Goal: Communication & Community: Answer question/provide support

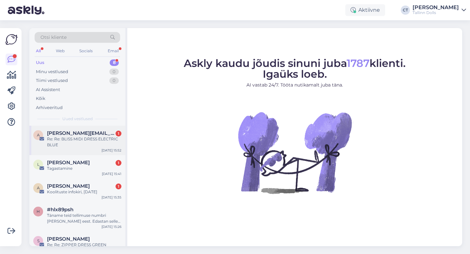
click at [73, 131] on span "[PERSON_NAME][EMAIL_ADDRESS][DOMAIN_NAME]" at bounding box center [81, 133] width 68 height 6
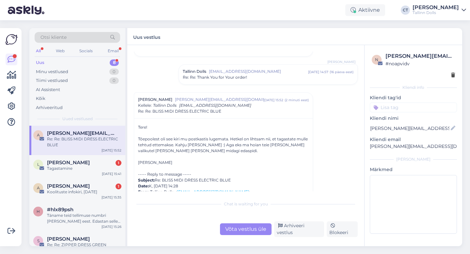
scroll to position [316, 0]
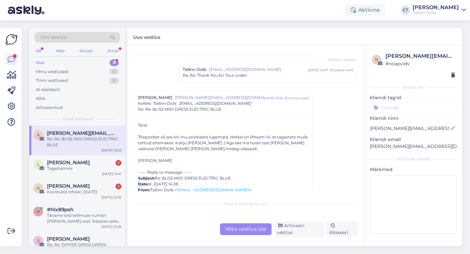
click at [235, 229] on div "Võta vestlus üle" at bounding box center [246, 229] width 52 height 12
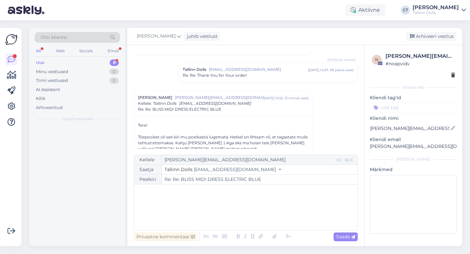
scroll to position [354, 0]
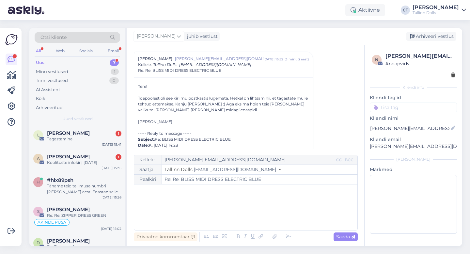
click at [245, 212] on div "﻿" at bounding box center [245, 207] width 217 height 39
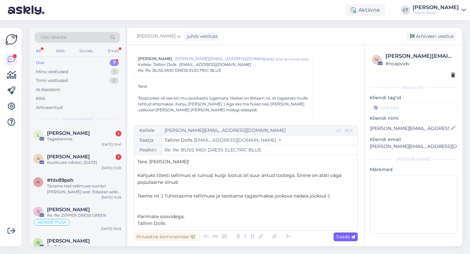
click at [343, 236] on span "Saada" at bounding box center [345, 237] width 19 height 6
type input "Re: Re: Re: BLISS MIDI DRESS ELECTRIC BLUE"
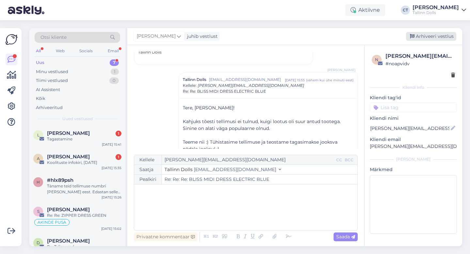
click at [430, 36] on div "Arhiveeri vestlus" at bounding box center [431, 36] width 50 height 9
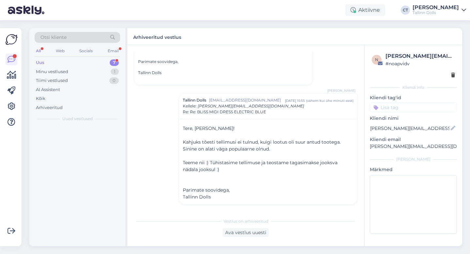
scroll to position [612, 0]
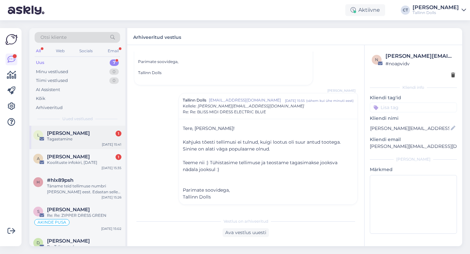
click at [78, 145] on div "L [PERSON_NAME] 1 Tagastamine [DATE] 15:41" at bounding box center [77, 137] width 96 height 23
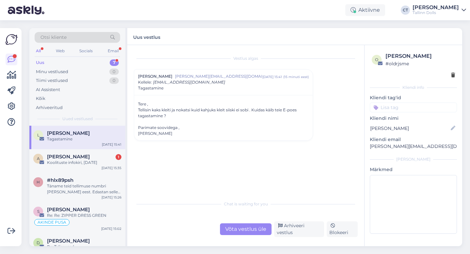
click at [254, 229] on div "Võta vestlus üle" at bounding box center [246, 229] width 52 height 12
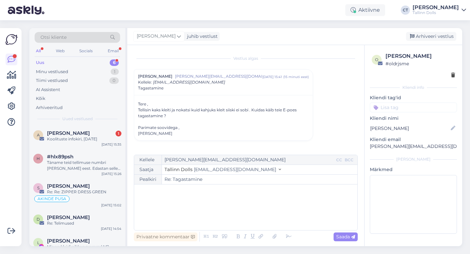
click at [260, 214] on div "﻿" at bounding box center [245, 207] width 217 height 39
drag, startPoint x: 432, startPoint y: 146, endPoint x: 366, endPoint y: 147, distance: 66.2
click at [366, 147] on div "o [PERSON_NAME] # oldrjsme Kliendi info Kliendi tag'id Kliendi nimi [PERSON_NAM…" at bounding box center [413, 144] width 98 height 198
copy p "[PERSON_NAME][EMAIL_ADDRESS][DOMAIN_NAME]"
click at [299, 188] on p "﻿" at bounding box center [245, 191] width 217 height 7
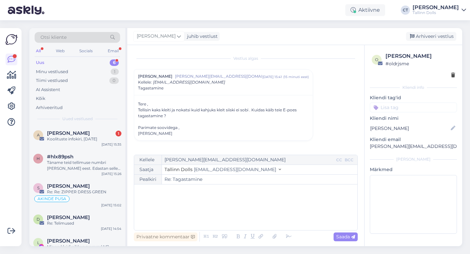
click at [179, 206] on div "﻿" at bounding box center [245, 207] width 217 height 39
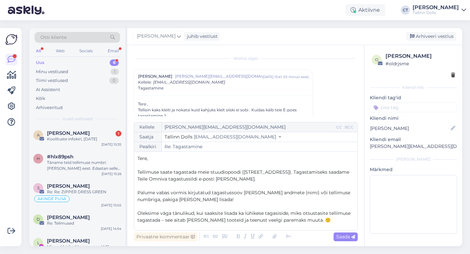
scroll to position [58, 0]
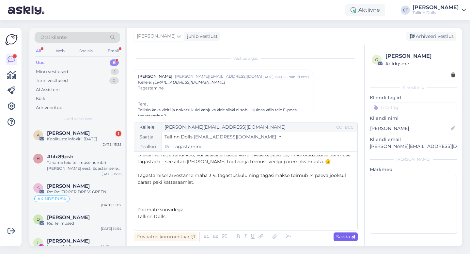
click at [348, 239] on span "Saada" at bounding box center [345, 237] width 19 height 6
type input "Re: Tagastamine"
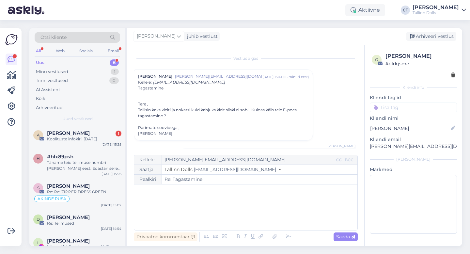
scroll to position [47, 0]
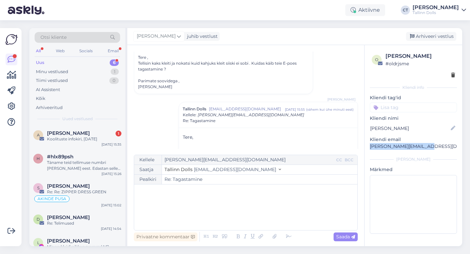
drag, startPoint x: 432, startPoint y: 150, endPoint x: 367, endPoint y: 143, distance: 66.0
click at [367, 143] on div "o [PERSON_NAME] # oldrjsme Kliendi info Kliendi tag'id Kliendi nimi [PERSON_NAM…" at bounding box center [413, 144] width 98 height 198
copy p "[PERSON_NAME][EMAIL_ADDRESS][DOMAIN_NAME]"
click at [445, 34] on div "Arhiveeri vestlus" at bounding box center [431, 36] width 50 height 9
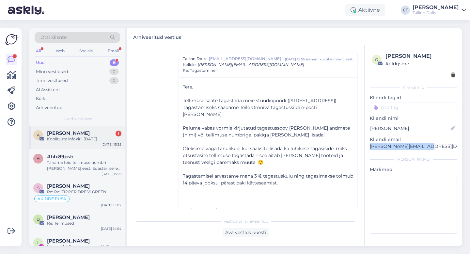
scroll to position [5, 0]
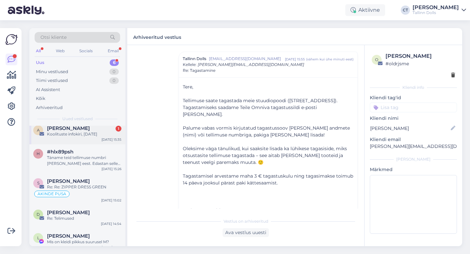
click at [95, 135] on div "Koolituste infokiri, [DATE]" at bounding box center [84, 134] width 74 height 6
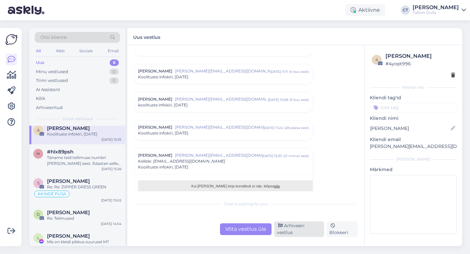
click at [305, 232] on div "Arhiveeri vestlus" at bounding box center [299, 229] width 50 height 16
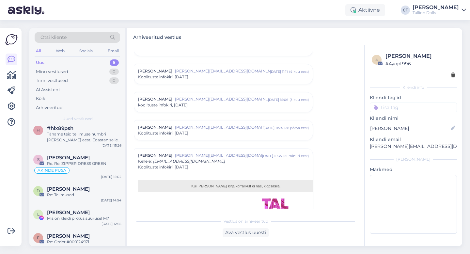
scroll to position [0, 0]
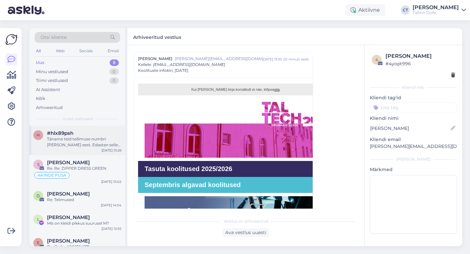
click at [84, 148] on div "h #hlx89psh Täname teid tellimuse numbri [PERSON_NAME] eest. Edastan selle info…" at bounding box center [77, 140] width 96 height 29
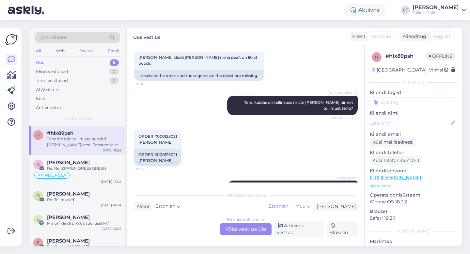
scroll to position [423, 0]
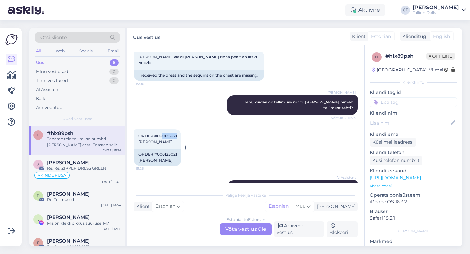
drag, startPoint x: 179, startPoint y: 130, endPoint x: 163, endPoint y: 130, distance: 16.0
click at [163, 130] on div "ORDER #000125021 [PERSON_NAME] 15:26" at bounding box center [158, 139] width 48 height 20
copy span "0125021"
click at [246, 232] on div "Estonian to Estonian Võta vestlus üle" at bounding box center [246, 229] width 52 height 12
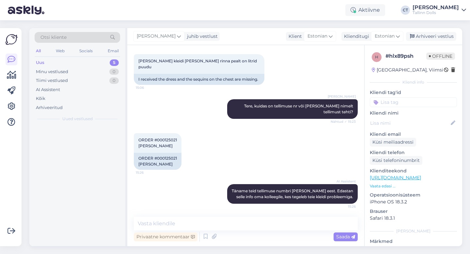
scroll to position [414, 0]
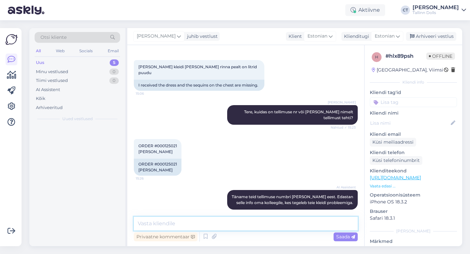
click at [251, 226] on textarea at bounding box center [246, 224] width 224 height 14
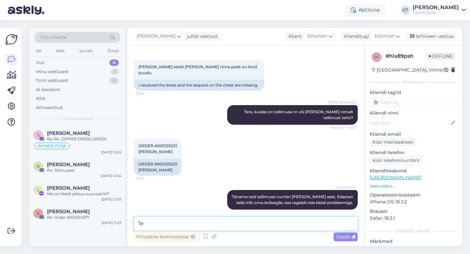
type textarea "T"
type textarea "Täname :) Edastasime Teile [PERSON_NAME] info :)"
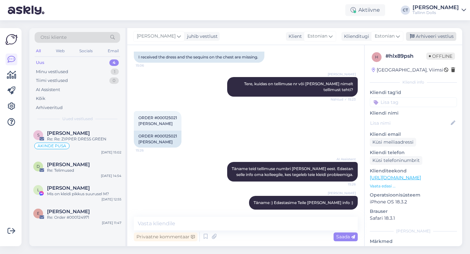
click at [427, 36] on div "Arhiveeri vestlus" at bounding box center [431, 36] width 50 height 9
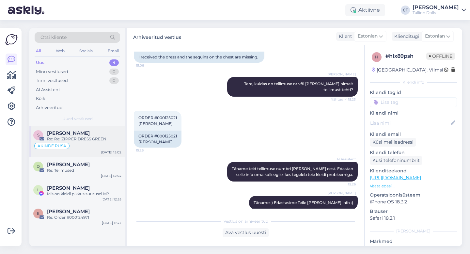
click at [95, 148] on div "AKINDE PUSA" at bounding box center [77, 146] width 88 height 8
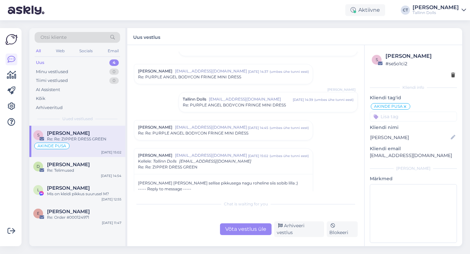
scroll to position [725, 0]
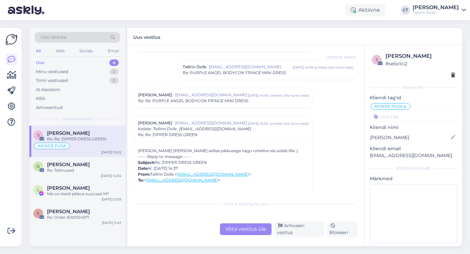
click at [203, 104] on div "[PERSON_NAME] [PERSON_NAME][EMAIL_ADDRESS][DOMAIN_NAME] [DATE] 14:45 ( umbes üh…" at bounding box center [223, 98] width 178 height 20
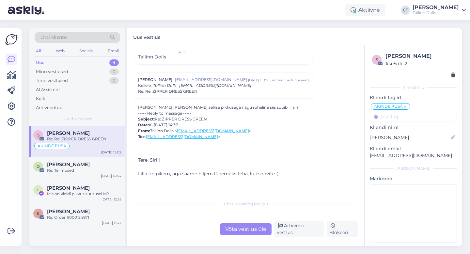
scroll to position [889, 0]
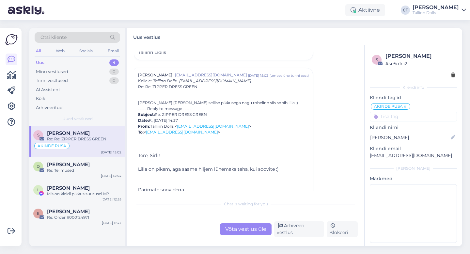
click at [248, 234] on div "Võta vestlus üle" at bounding box center [246, 229] width 52 height 12
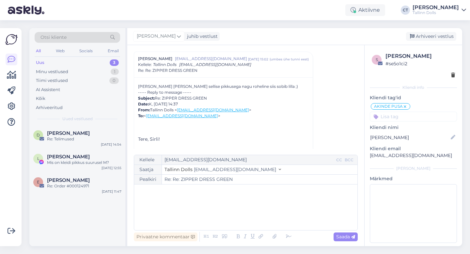
click at [251, 213] on div "﻿" at bounding box center [245, 207] width 217 height 39
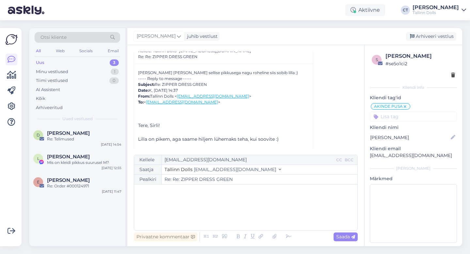
scroll to position [901, 0]
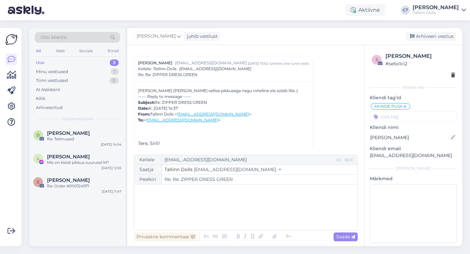
click at [187, 204] on div "﻿" at bounding box center [245, 207] width 217 height 39
click at [188, 193] on p "﻿" at bounding box center [245, 191] width 217 height 7
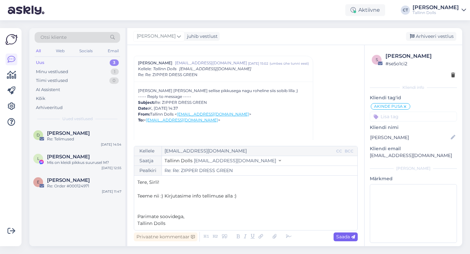
click at [343, 237] on span "Saada" at bounding box center [345, 237] width 19 height 6
type input "Re: Re: ZIPPER DRESS GREEN"
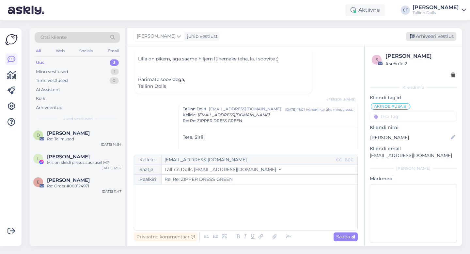
click at [418, 38] on div "Arhiveeri vestlus" at bounding box center [431, 36] width 50 height 9
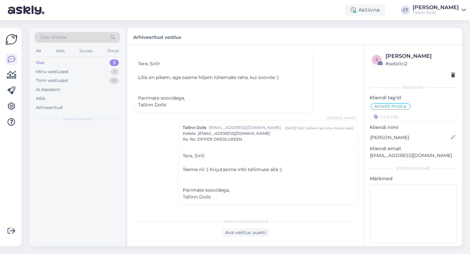
scroll to position [981, 0]
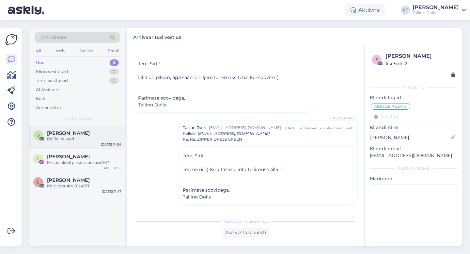
click at [102, 128] on div "D [PERSON_NAME] Re: Telimused [DATE] 14:54" at bounding box center [77, 137] width 96 height 23
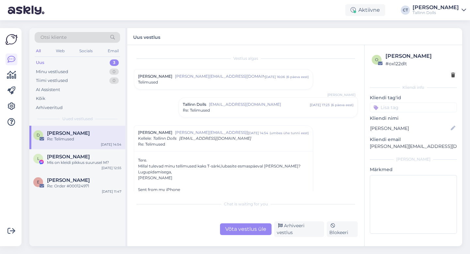
scroll to position [39, 0]
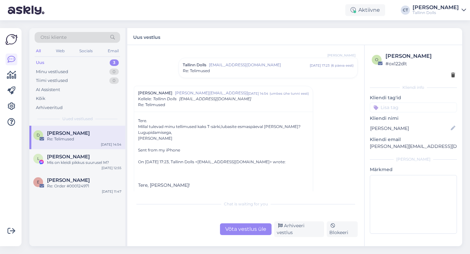
click at [247, 230] on div "Võta vestlus üle" at bounding box center [246, 229] width 52 height 12
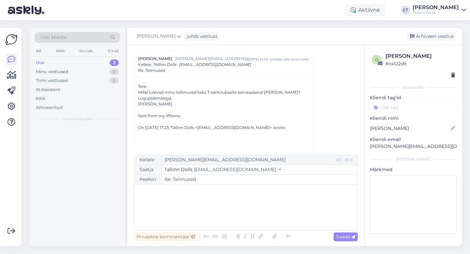
click at [254, 219] on div "﻿" at bounding box center [245, 207] width 217 height 39
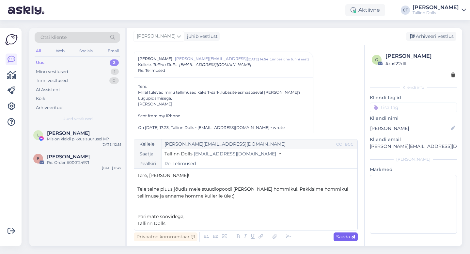
click at [348, 236] on span "Saada" at bounding box center [345, 237] width 19 height 6
type input "Re: Telimused"
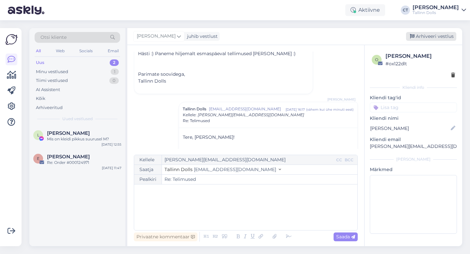
click at [429, 37] on div "Arhiveeri vestlus" at bounding box center [431, 36] width 50 height 9
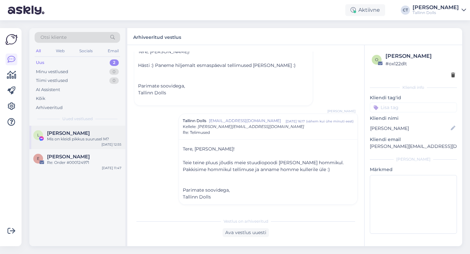
click at [92, 146] on div "L Liina Raamets Mis on kleidi pikkus suurusel M? [DATE] 12:55" at bounding box center [77, 137] width 96 height 23
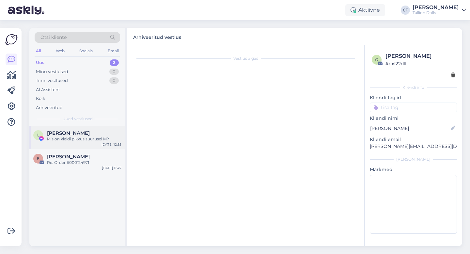
scroll to position [1711, 0]
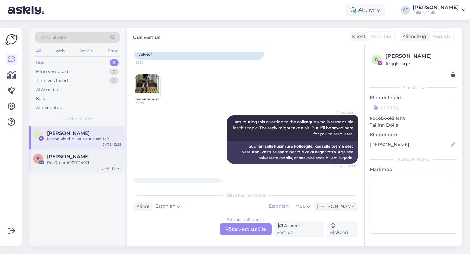
click at [85, 160] on div "Re: Order #000124971" at bounding box center [84, 163] width 74 height 6
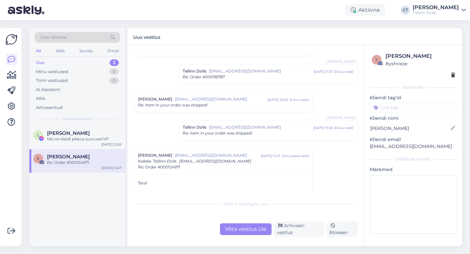
click at [90, 61] on div "Uus 2" at bounding box center [77, 62] width 85 height 9
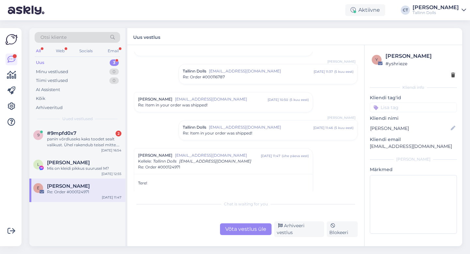
click at [51, 58] on div "Uus 3" at bounding box center [77, 62] width 85 height 9
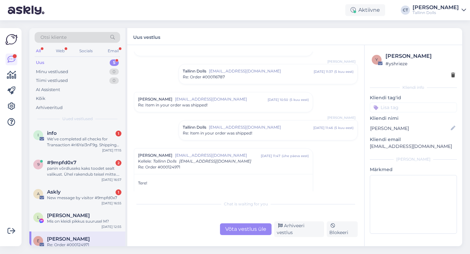
click at [67, 60] on div "Uus 5" at bounding box center [77, 62] width 85 height 9
click at [60, 137] on div "We’ve completed all checks for Transaction #rI6YaI3nF9g. Shipping preparation i…" at bounding box center [84, 142] width 74 height 12
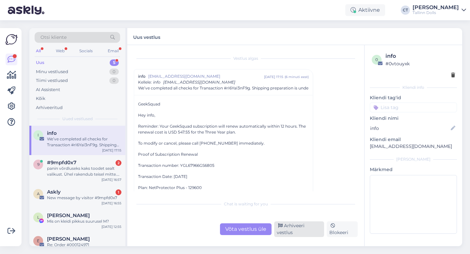
click at [306, 229] on div "Arhiveeri vestlus" at bounding box center [299, 229] width 50 height 16
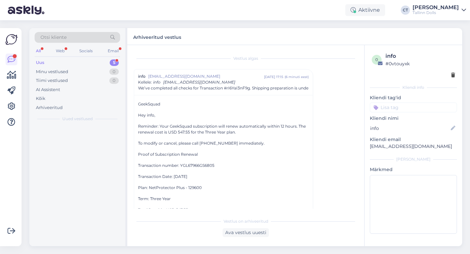
scroll to position [18, 0]
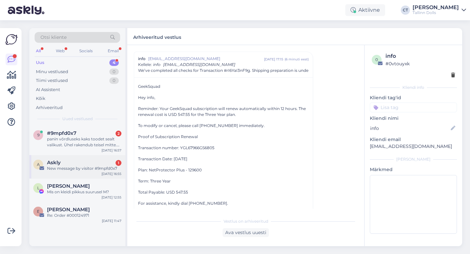
click at [91, 169] on div "New message by visitor #9mpfd0x7" at bounding box center [84, 168] width 74 height 6
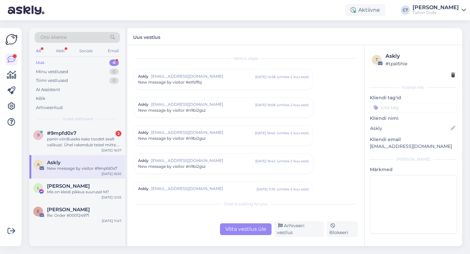
scroll to position [2699, 0]
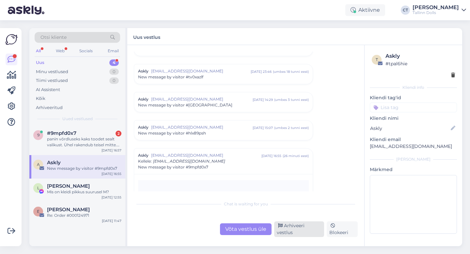
click at [312, 229] on div "Arhiveeri vestlus" at bounding box center [299, 229] width 50 height 16
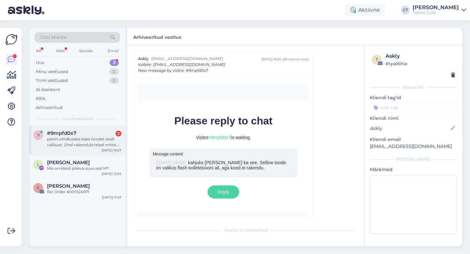
click at [91, 139] on div "panin võrdluseks kaks toodet sealt valikust. Ühel rakendub teisel mitte. Proovi…" at bounding box center [84, 142] width 74 height 12
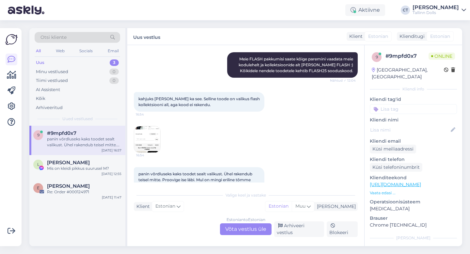
scroll to position [257, 0]
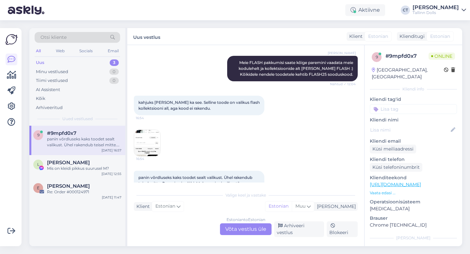
click at [152, 147] on img at bounding box center [147, 143] width 26 height 26
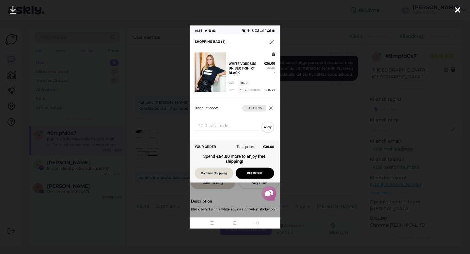
click at [457, 9] on icon at bounding box center [457, 10] width 5 height 8
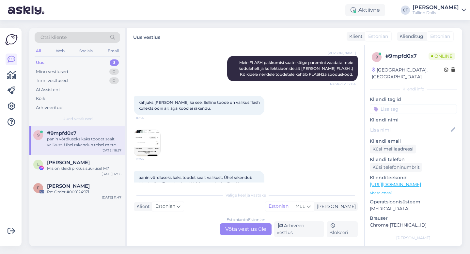
click at [146, 134] on img at bounding box center [147, 143] width 26 height 26
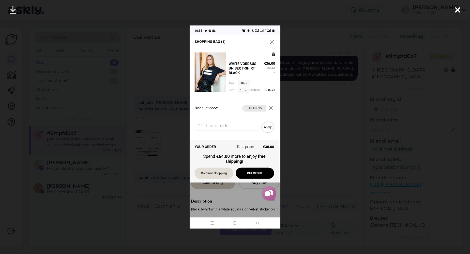
click at [371, 66] on div at bounding box center [235, 127] width 470 height 254
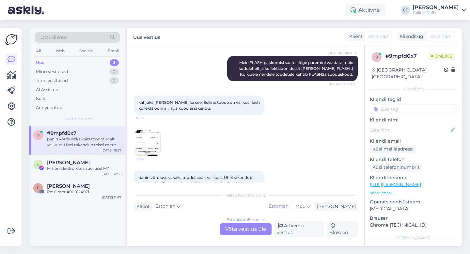
scroll to position [269, 0]
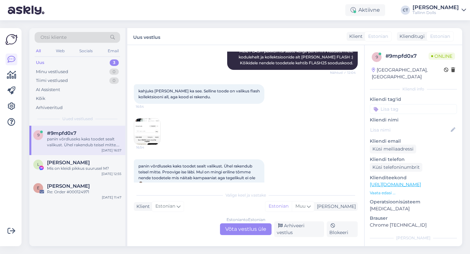
click at [160, 119] on img at bounding box center [147, 131] width 26 height 26
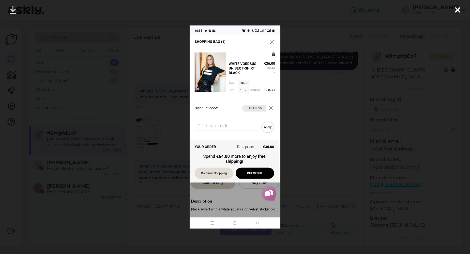
click at [321, 130] on div at bounding box center [235, 127] width 470 height 254
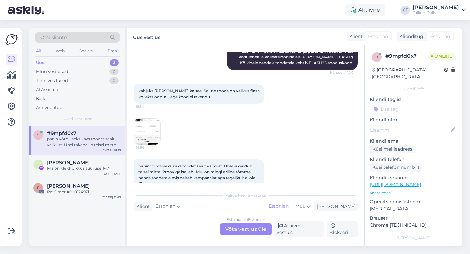
click at [231, 229] on div "Estonian to Estonian Võta vestlus üle" at bounding box center [246, 229] width 52 height 12
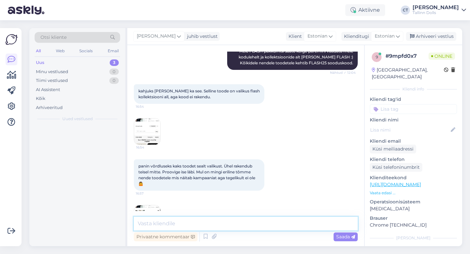
click at [245, 223] on textarea at bounding box center [246, 224] width 224 height 14
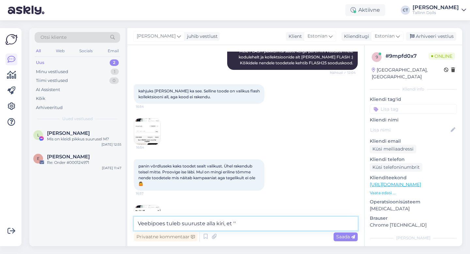
paste textarea "This size is made to order"
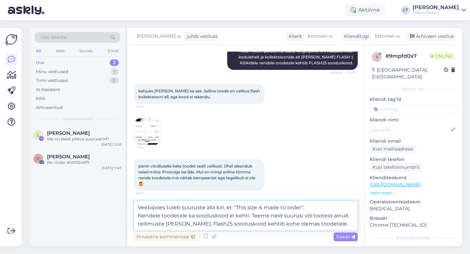
type textarea "Veebipoes tuleb suuruste alla kiri, et ''This size is made to order''. Nendele …"
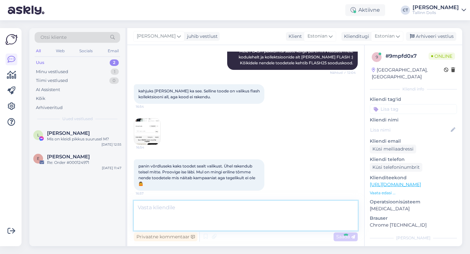
scroll to position [343, 0]
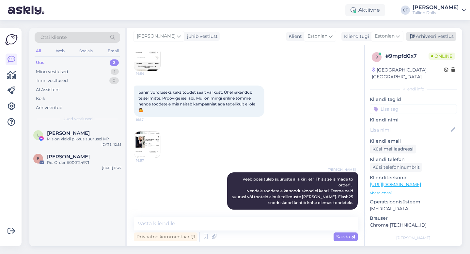
click at [427, 35] on div "Arhiveeri vestlus" at bounding box center [431, 36] width 50 height 9
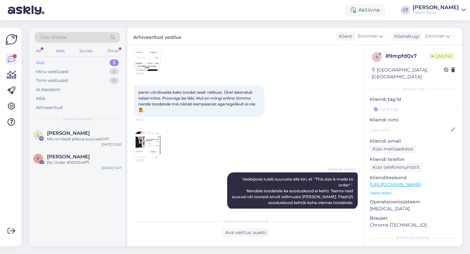
click at [63, 60] on div "Uus 2" at bounding box center [77, 62] width 85 height 9
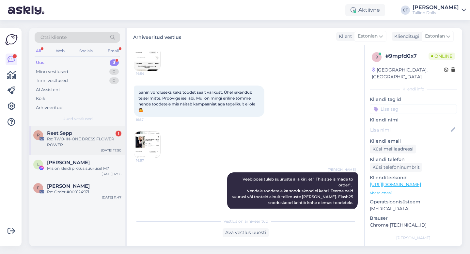
click at [65, 133] on span "Reet Sepp" at bounding box center [59, 133] width 25 height 6
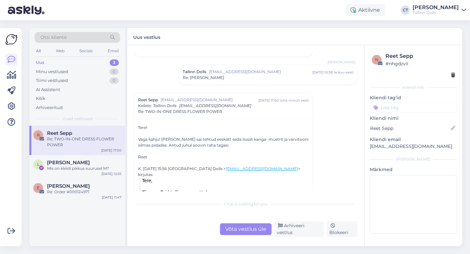
scroll to position [229, 0]
